Goal: Find specific page/section: Find specific page/section

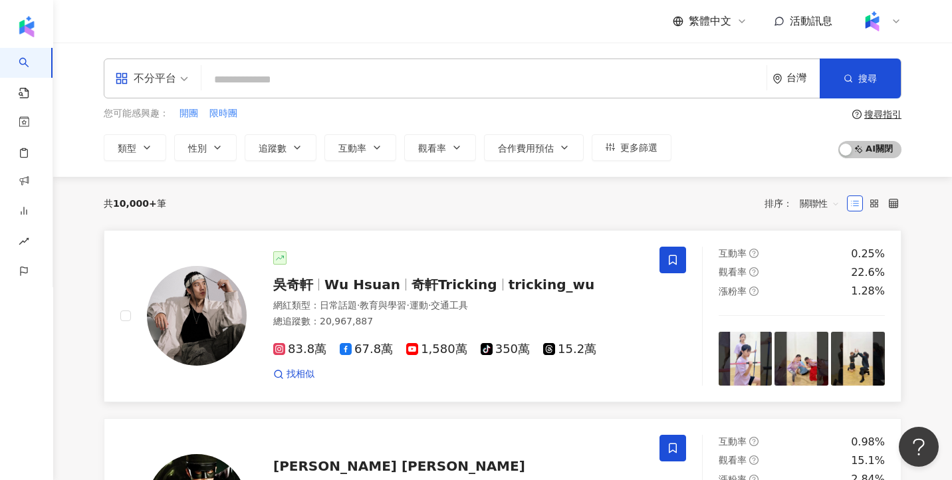
click at [411, 284] on span "奇軒Tricking" at bounding box center [454, 285] width 86 height 16
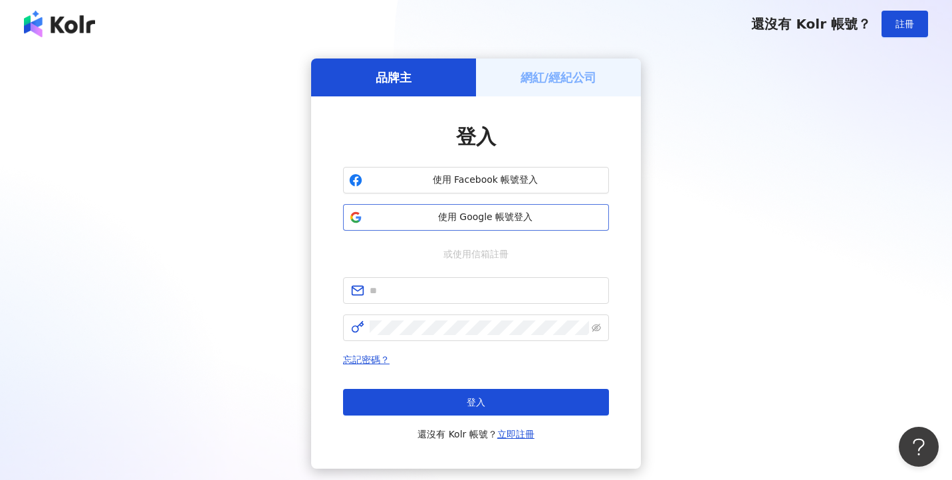
click at [546, 217] on span "使用 Google 帳號登入" at bounding box center [485, 217] width 235 height 13
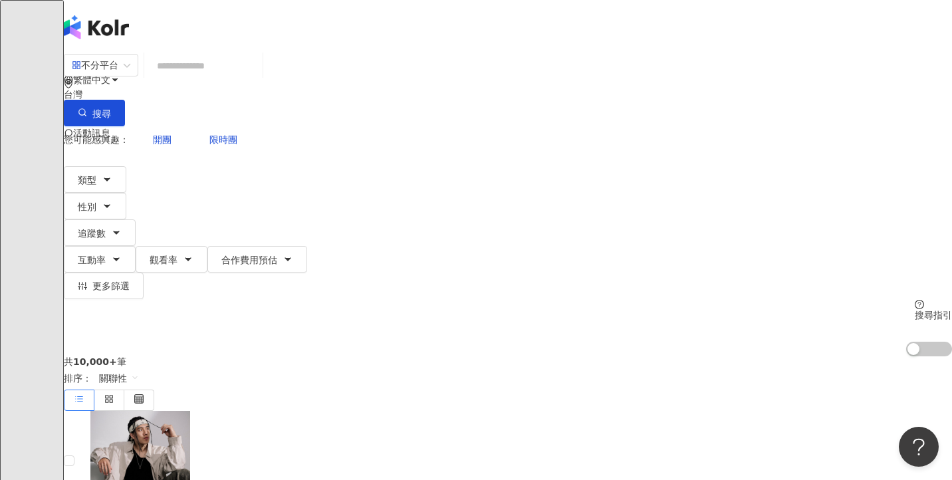
click at [792, 89] on div "台灣" at bounding box center [508, 94] width 888 height 11
click at [804, 96] on div "不限區域" at bounding box center [822, 89] width 37 height 15
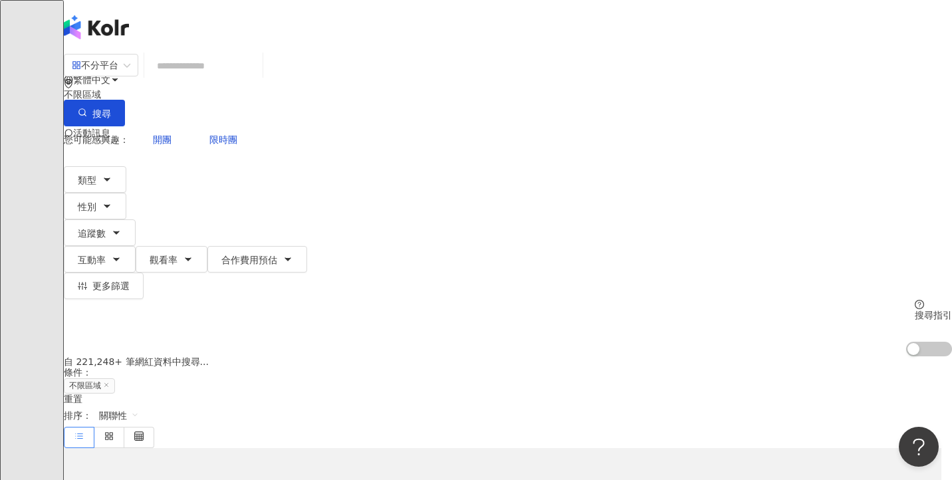
click at [786, 89] on div "不限區域" at bounding box center [508, 94] width 888 height 11
click at [785, 111] on div "台灣" at bounding box center [794, 103] width 19 height 15
